Goal: Transaction & Acquisition: Purchase product/service

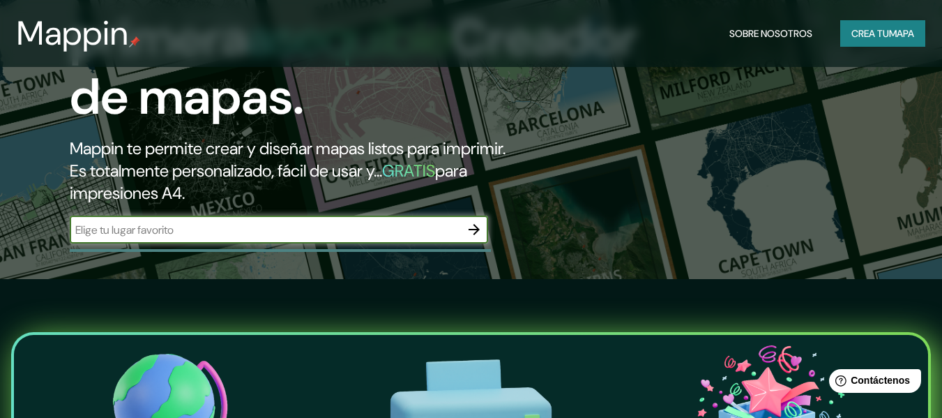
scroll to position [139, 0]
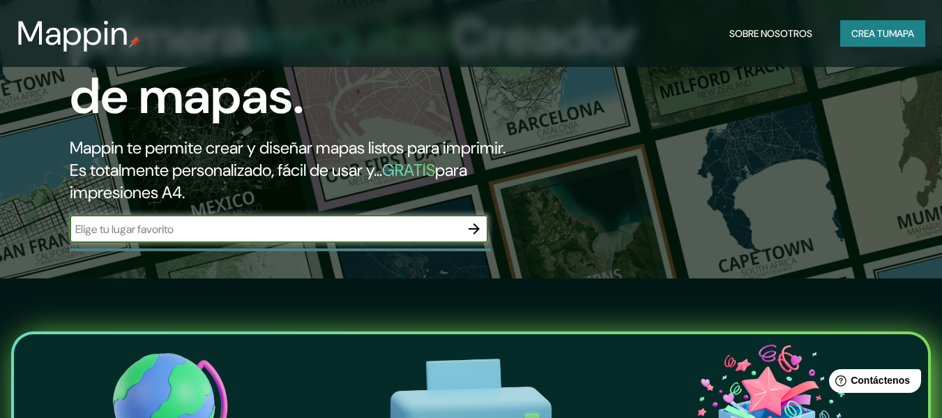
click at [286, 234] on input "text" at bounding box center [265, 229] width 390 height 16
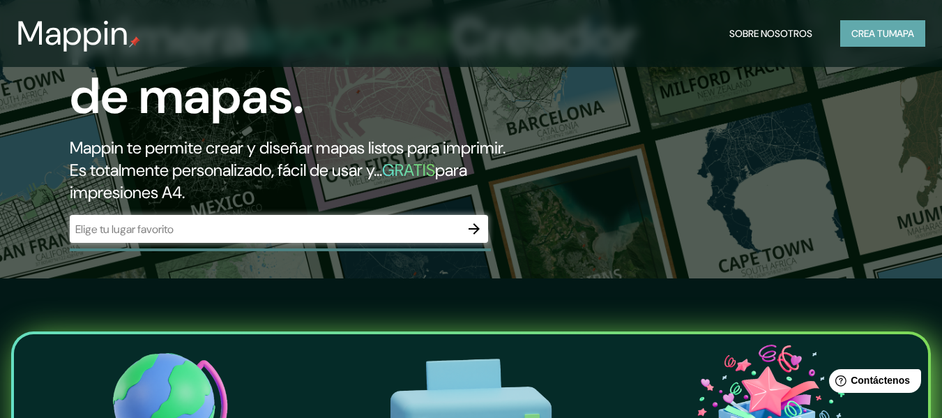
click at [904, 38] on font "mapa" at bounding box center [901, 33] width 25 height 13
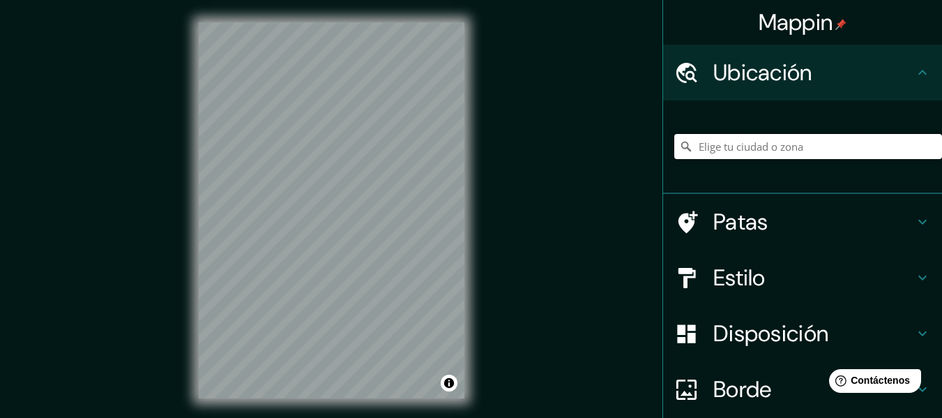
click at [698, 142] on input "Elige tu ciudad o zona" at bounding box center [808, 146] width 268 height 25
click at [741, 150] on input "Elige tu ciudad o zona" at bounding box center [808, 146] width 268 height 25
paste input "CENTRO CULTURAL MÉCA"
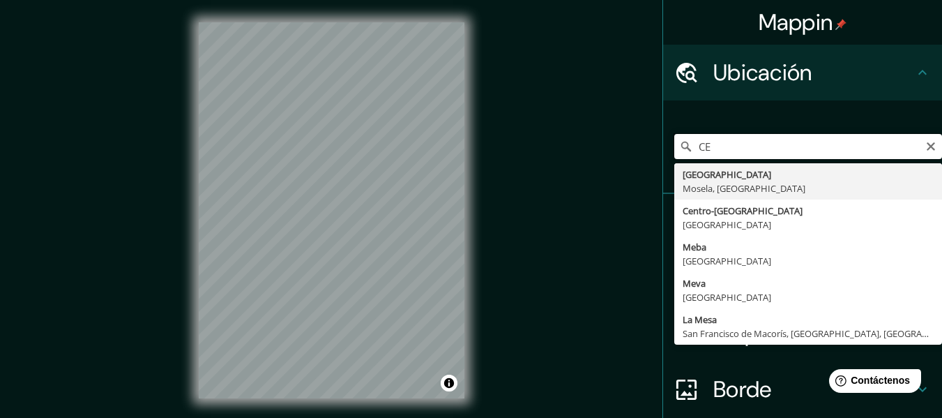
type input "C"
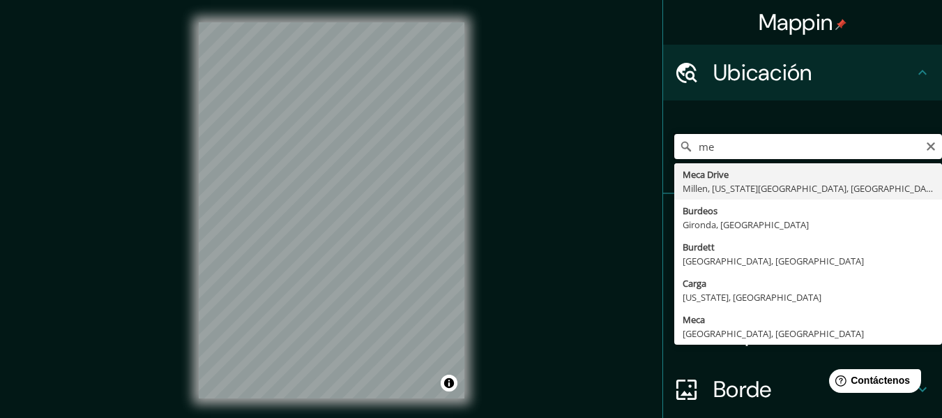
type input "m"
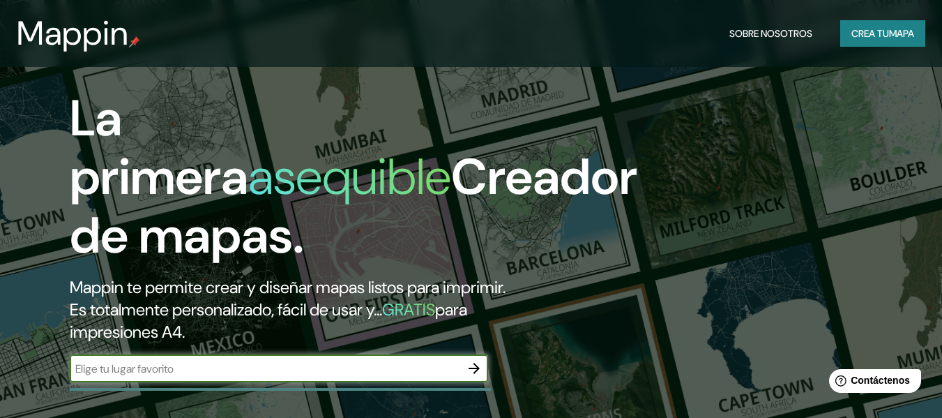
scroll to position [209, 0]
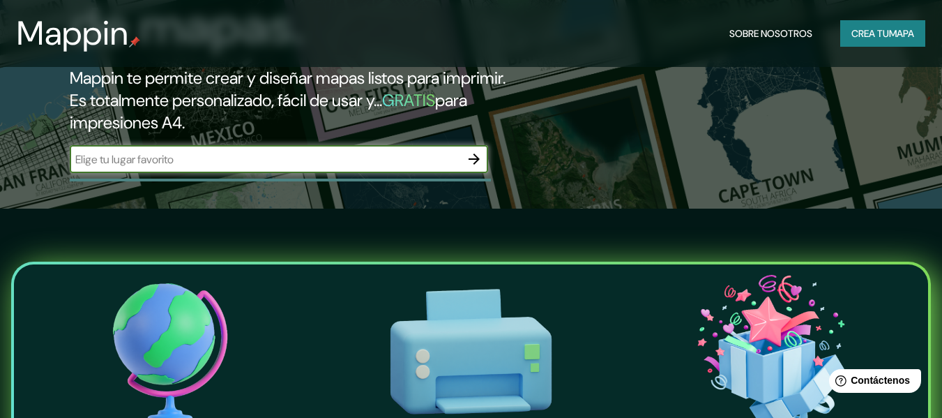
click at [202, 165] on input "text" at bounding box center [265, 159] width 390 height 16
click at [340, 175] on div "meca ​" at bounding box center [279, 160] width 418 height 31
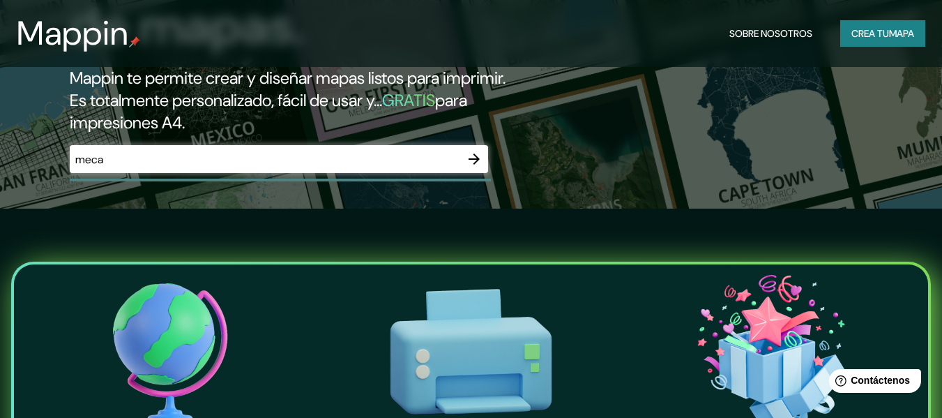
click at [328, 158] on input "meca" at bounding box center [265, 159] width 390 height 16
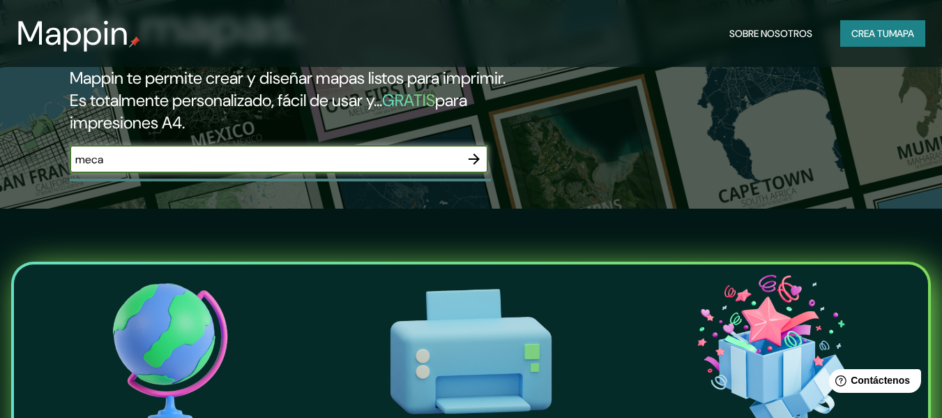
click at [328, 158] on input "meca" at bounding box center [265, 159] width 390 height 16
paste input "[GEOGRAPHIC_DATA], [GEOGRAPHIC_DATA]"
type input "[GEOGRAPHIC_DATA], [GEOGRAPHIC_DATA]"
click at [476, 160] on icon "button" at bounding box center [474, 158] width 11 height 11
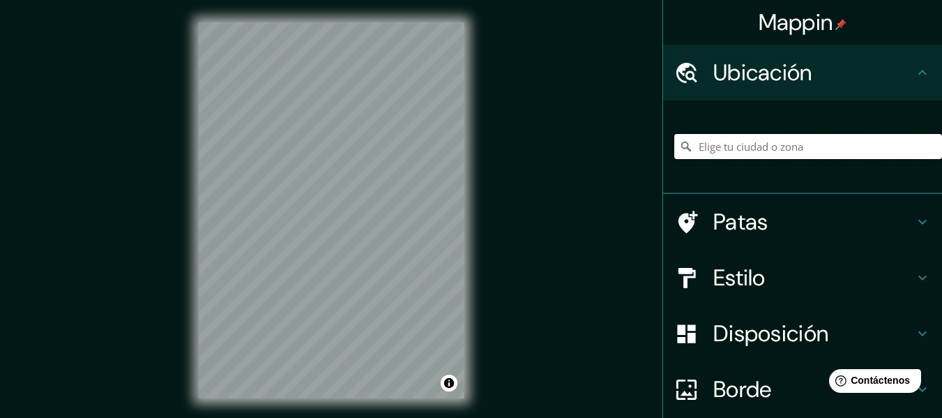
click at [790, 137] on input "Elige tu ciudad o zona" at bounding box center [808, 146] width 268 height 25
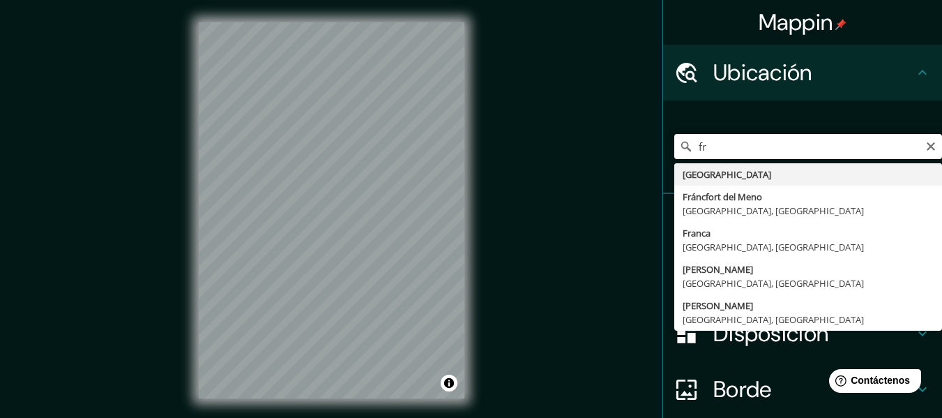
type input "f"
paste input "[GEOGRAPHIC_DATA], [GEOGRAPHIC_DATA]"
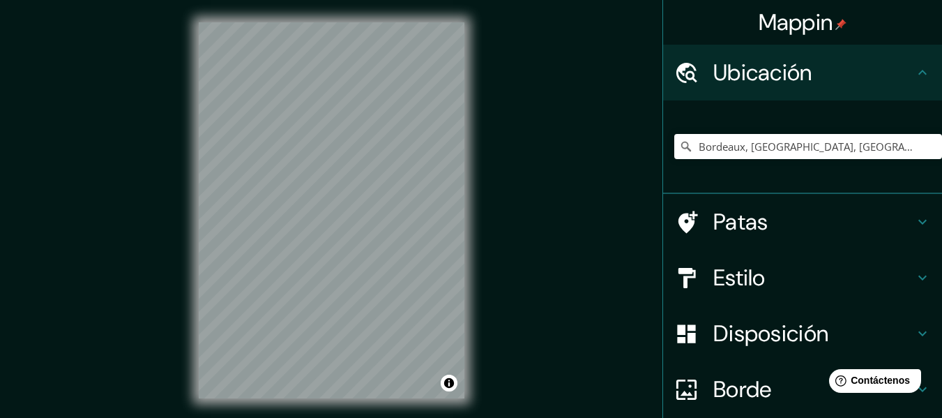
click at [757, 219] on font "Patas" at bounding box center [740, 221] width 55 height 29
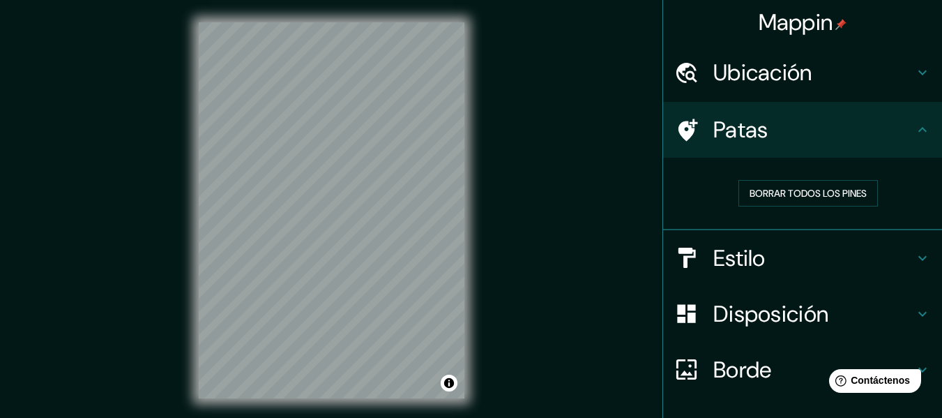
click at [794, 142] on h4 "Patas" at bounding box center [813, 130] width 201 height 28
click at [759, 248] on h4 "Estilo" at bounding box center [813, 258] width 201 height 28
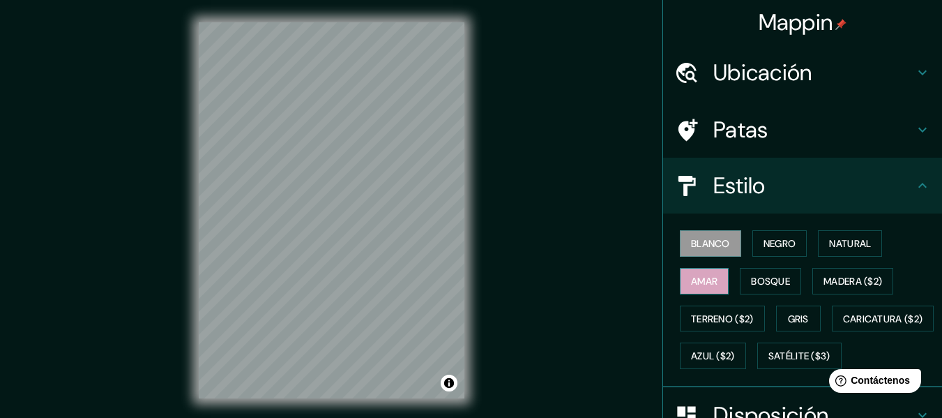
click at [704, 280] on font "Amar" at bounding box center [704, 281] width 26 height 13
click at [751, 280] on font "Bosque" at bounding box center [770, 281] width 39 height 13
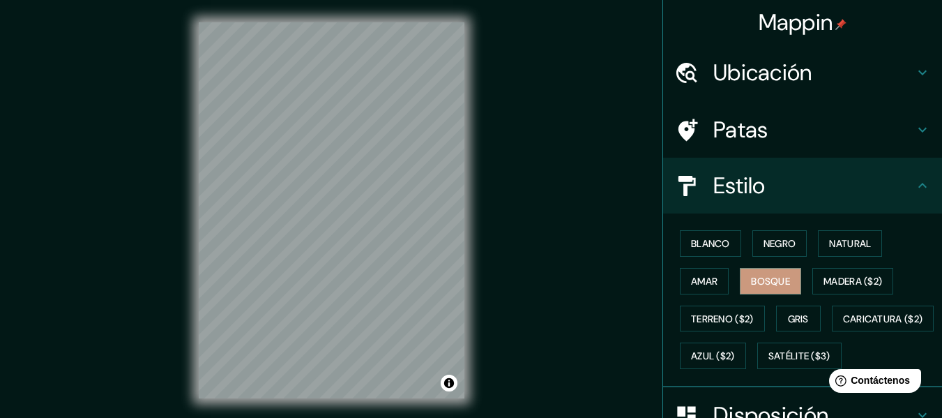
click at [890, 200] on div "Estilo" at bounding box center [802, 186] width 279 height 56
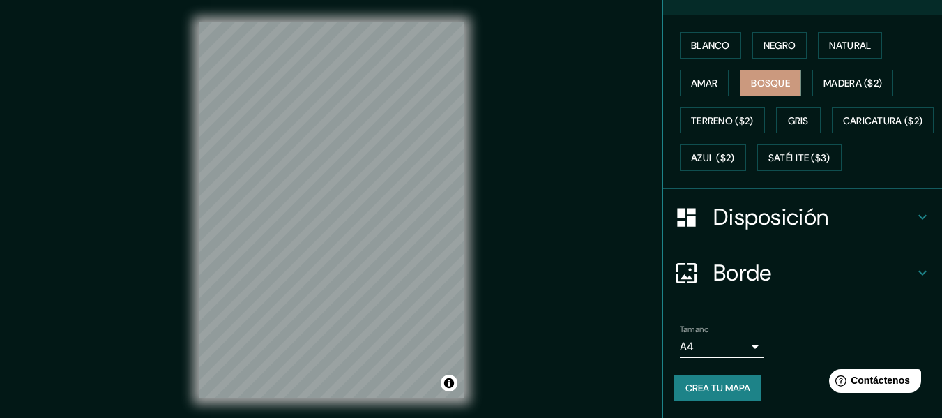
click at [744, 231] on font "Disposición" at bounding box center [770, 216] width 115 height 29
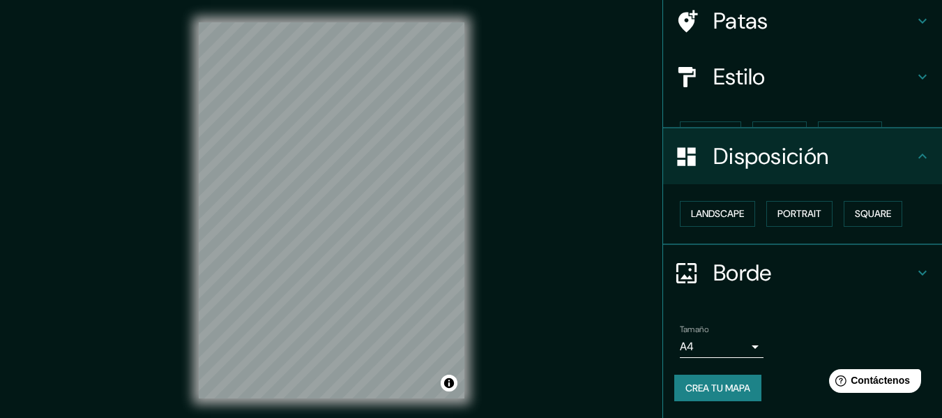
scroll to position [85, 0]
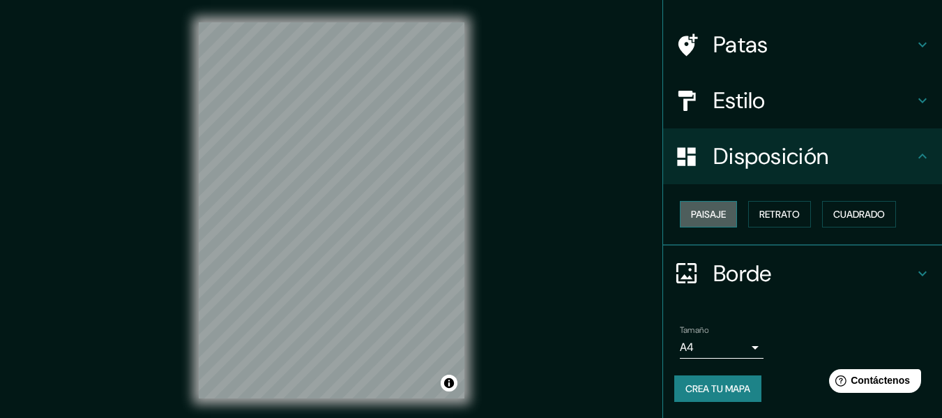
click at [707, 209] on font "Paisaje" at bounding box center [708, 214] width 35 height 13
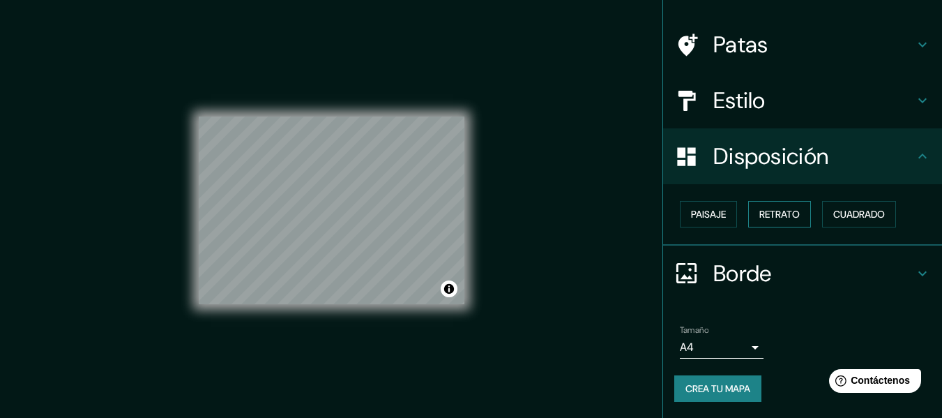
click at [759, 217] on font "Retrato" at bounding box center [779, 214] width 40 height 13
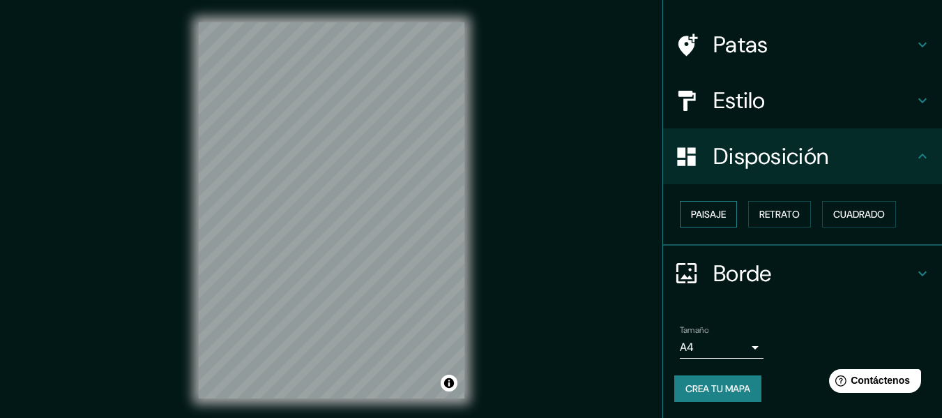
click at [711, 211] on font "Paisaje" at bounding box center [708, 214] width 35 height 13
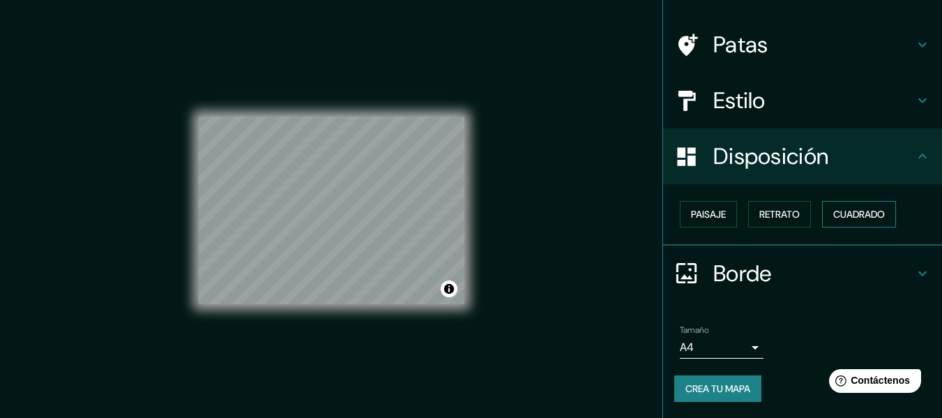
click at [853, 211] on font "Cuadrado" at bounding box center [859, 214] width 52 height 13
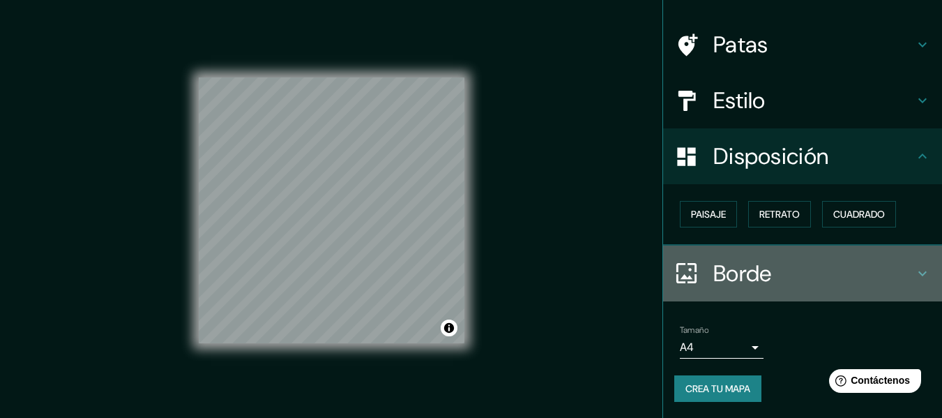
click at [739, 271] on font "Borde" at bounding box center [742, 273] width 59 height 29
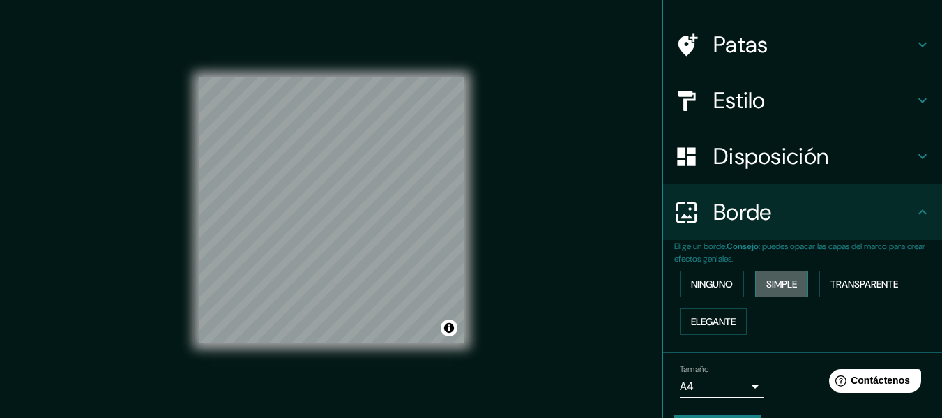
click at [770, 285] on font "Simple" at bounding box center [781, 284] width 31 height 13
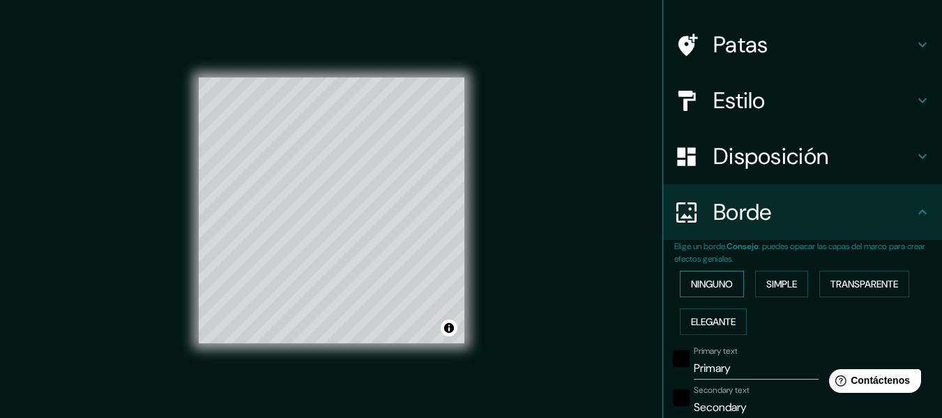
click at [722, 289] on font "Ninguno" at bounding box center [712, 284] width 42 height 13
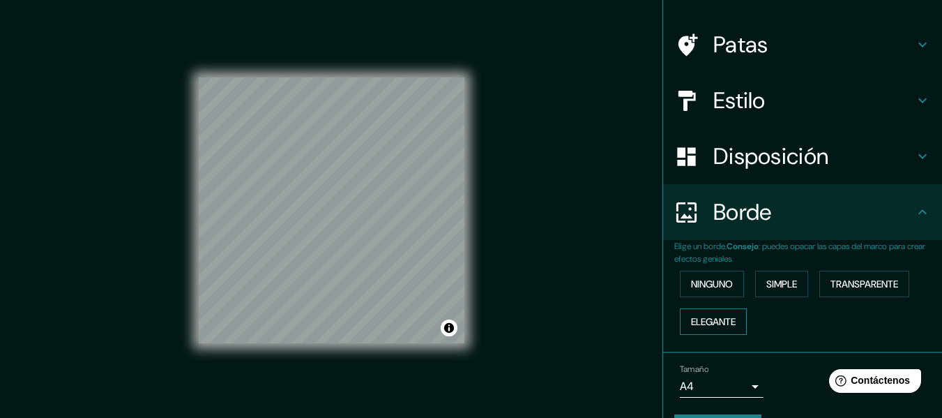
click at [712, 321] on font "Elegante" at bounding box center [713, 321] width 45 height 13
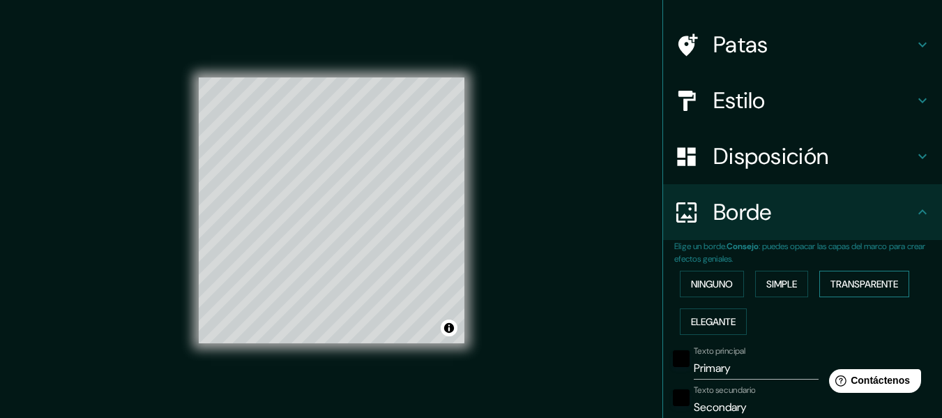
click at [879, 286] on font "Transparente" at bounding box center [864, 284] width 68 height 13
click at [699, 279] on font "Ninguno" at bounding box center [712, 284] width 42 height 13
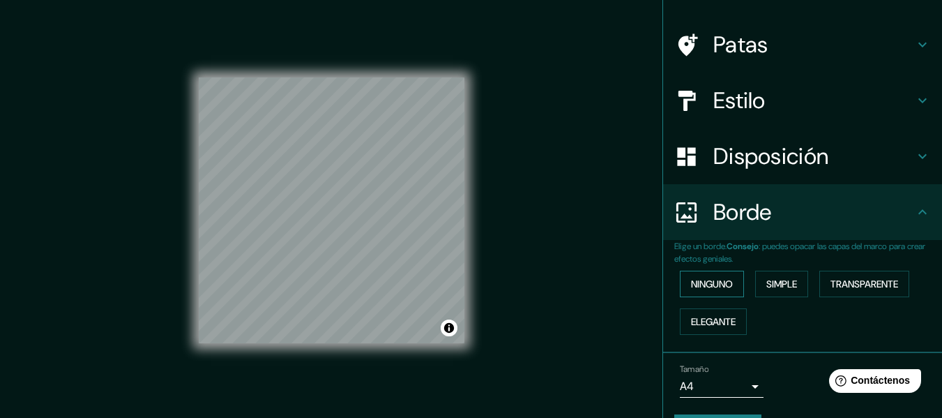
scroll to position [0, 0]
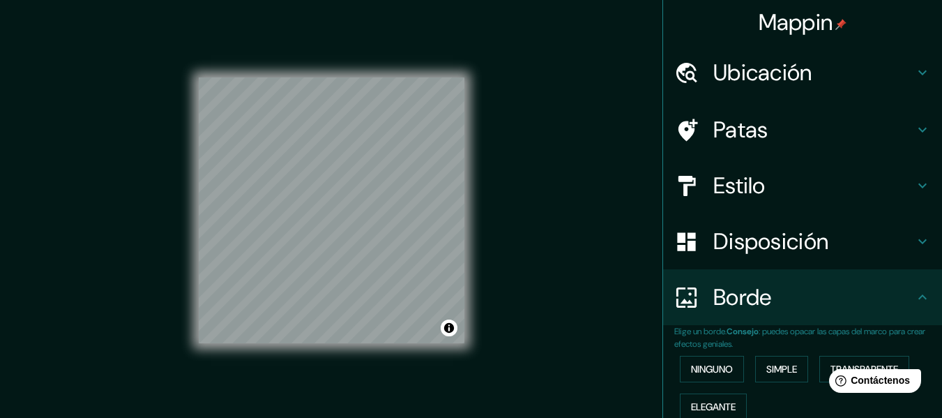
click at [755, 141] on font "Patas" at bounding box center [740, 129] width 55 height 29
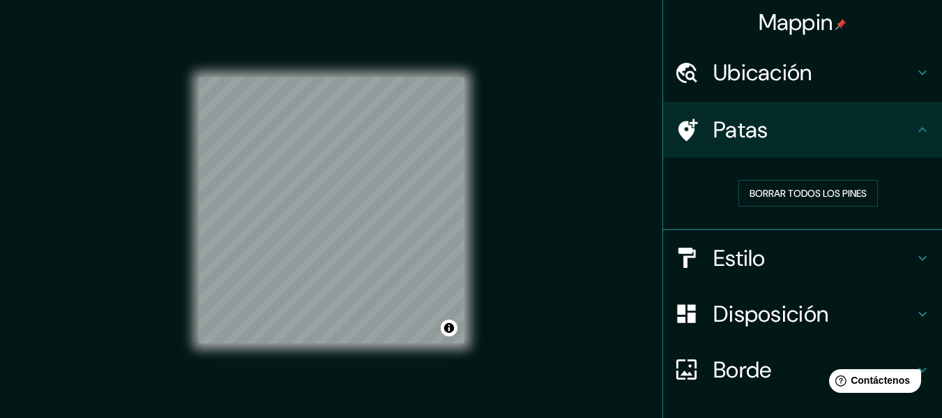
click at [773, 71] on font "Ubicación" at bounding box center [762, 72] width 99 height 29
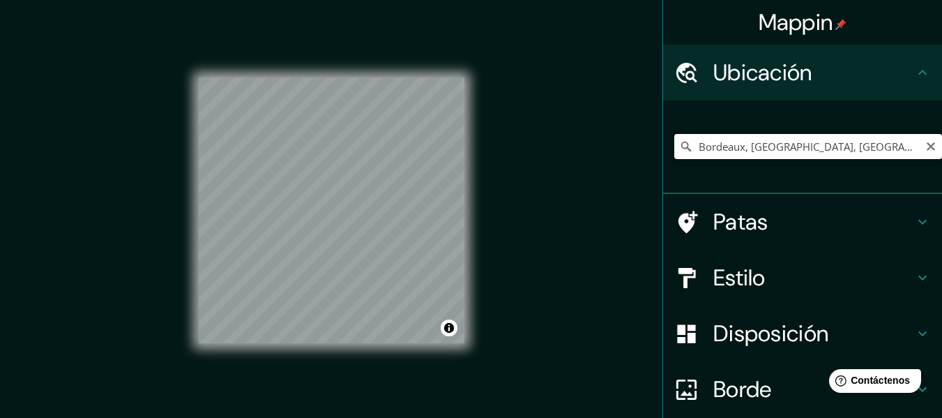
click at [747, 151] on input "Bordeaux, [GEOGRAPHIC_DATA], [GEOGRAPHIC_DATA]" at bounding box center [808, 146] width 268 height 25
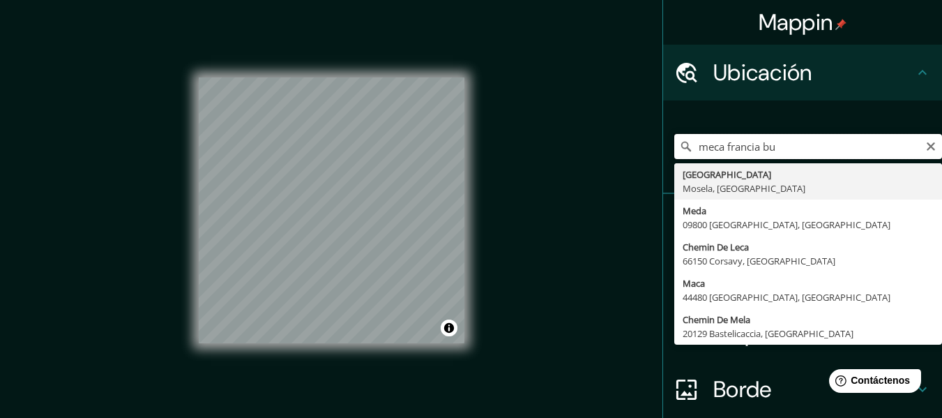
type input "meca francia bur"
